Goal: Complete application form

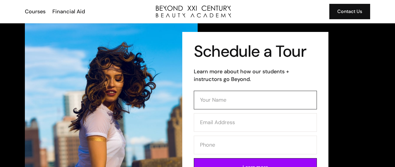
click at [205, 103] on input "Contact Form" at bounding box center [255, 100] width 123 height 19
type input "[PERSON_NAME]"
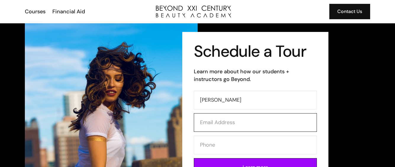
type input "[EMAIL_ADDRESS][DOMAIN_NAME]"
type input "5624796111"
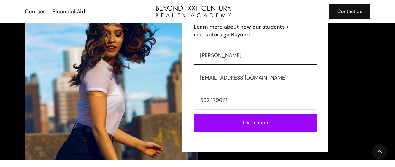
scroll to position [59, 0]
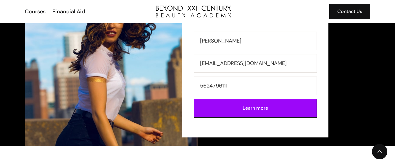
click at [232, 119] on form "Alicia Campos aliciac.77@gmail.com 5624796111 Learn more" at bounding box center [255, 77] width 123 height 90
click at [229, 114] on input "Learn more" at bounding box center [255, 108] width 123 height 19
type input "Please wait..."
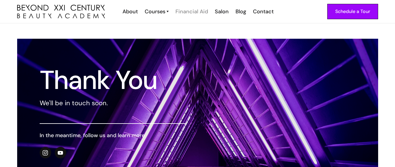
click at [196, 12] on div "Financial Aid" at bounding box center [191, 12] width 33 height 8
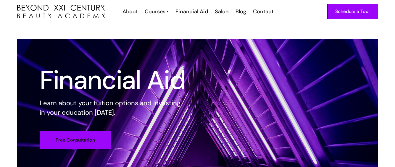
click at [92, 137] on link "Free Consultation" at bounding box center [75, 140] width 71 height 19
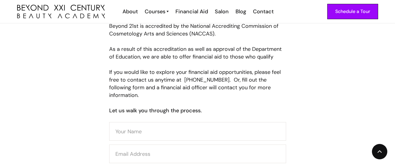
scroll to position [269, 0]
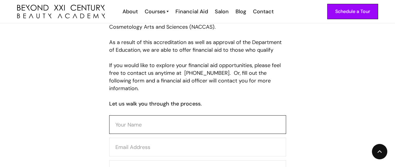
click at [174, 124] on input "Contact Form" at bounding box center [197, 124] width 177 height 19
type input "[PERSON_NAME]"
type input "[EMAIL_ADDRESS][DOMAIN_NAME]"
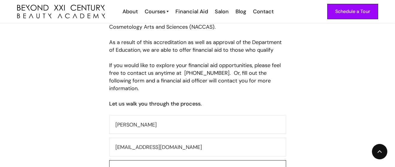
type input "5624796111"
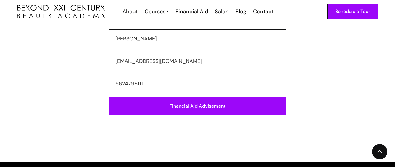
scroll to position [358, 0]
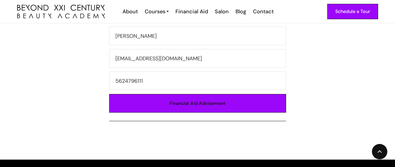
click at [156, 94] on input "Financial Aid Advisement" at bounding box center [197, 103] width 177 height 19
type input "Please wait..."
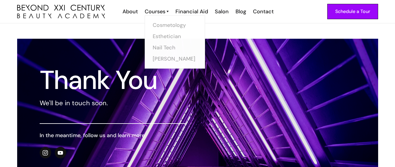
click at [144, 9] on div "Courses Cosmetology Esthetician Nail Tech Barber" at bounding box center [156, 12] width 31 height 8
click at [175, 26] on link "Cosmetology" at bounding box center [176, 25] width 44 height 11
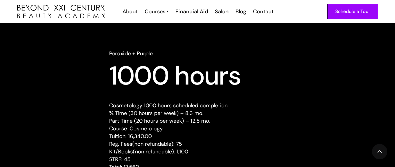
scroll to position [562, 0]
